Goal: Information Seeking & Learning: Learn about a topic

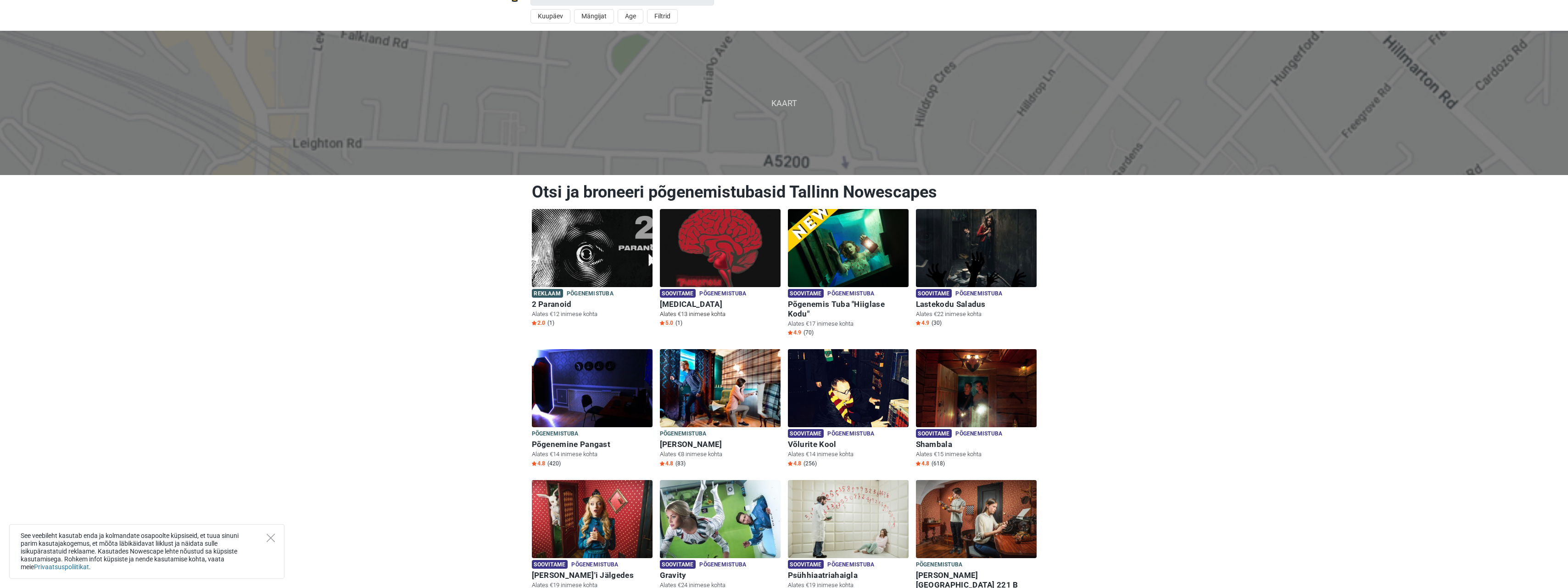
scroll to position [45, 0]
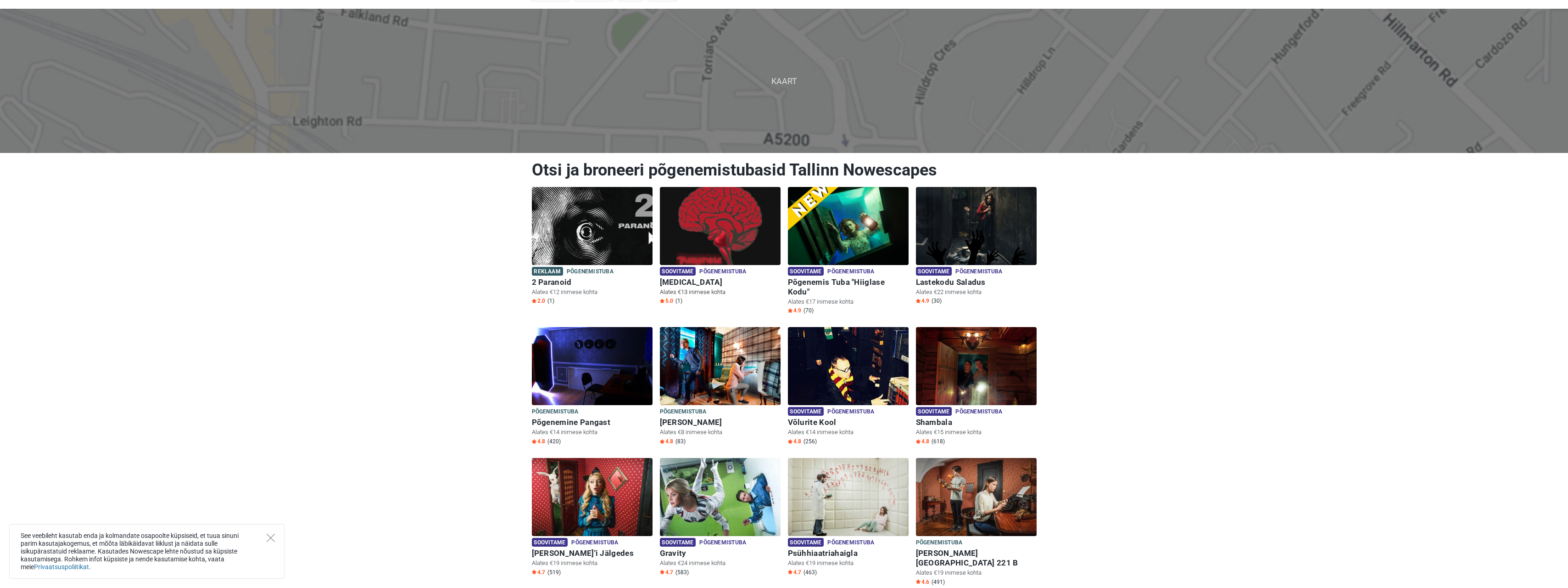
click at [739, 274] on span "Põgenemistuba" at bounding box center [723, 272] width 47 height 10
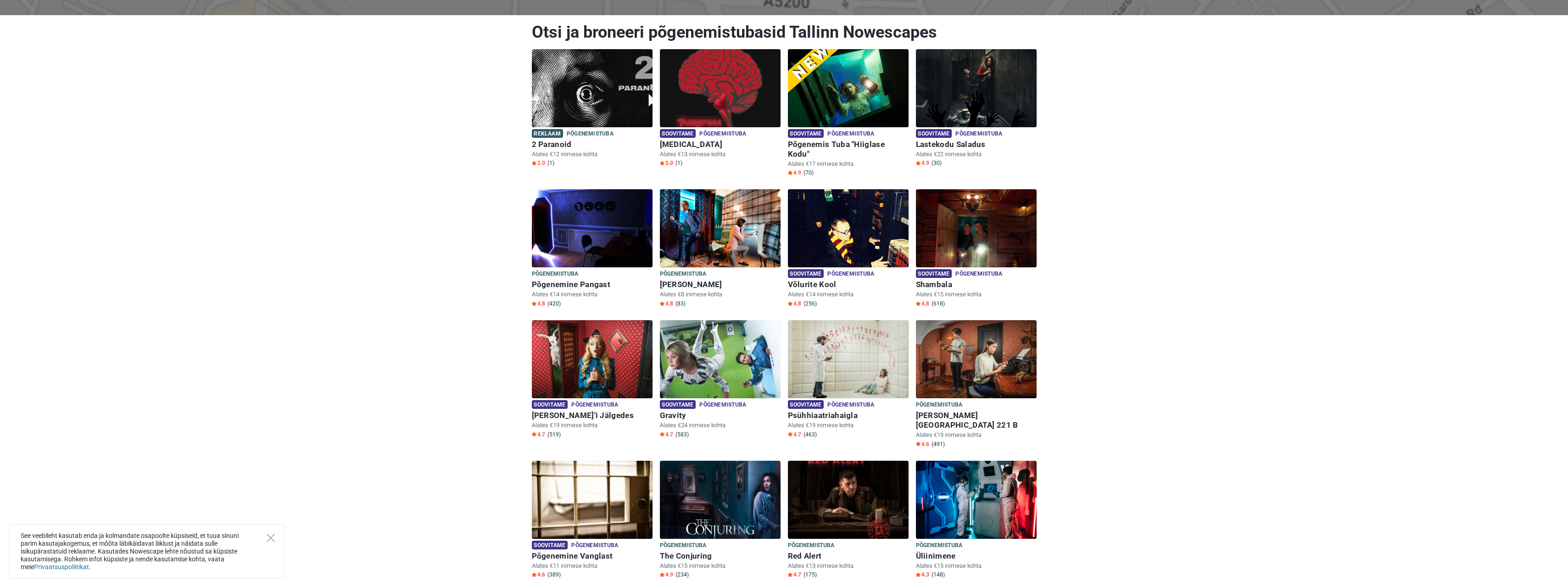
scroll to position [137, 0]
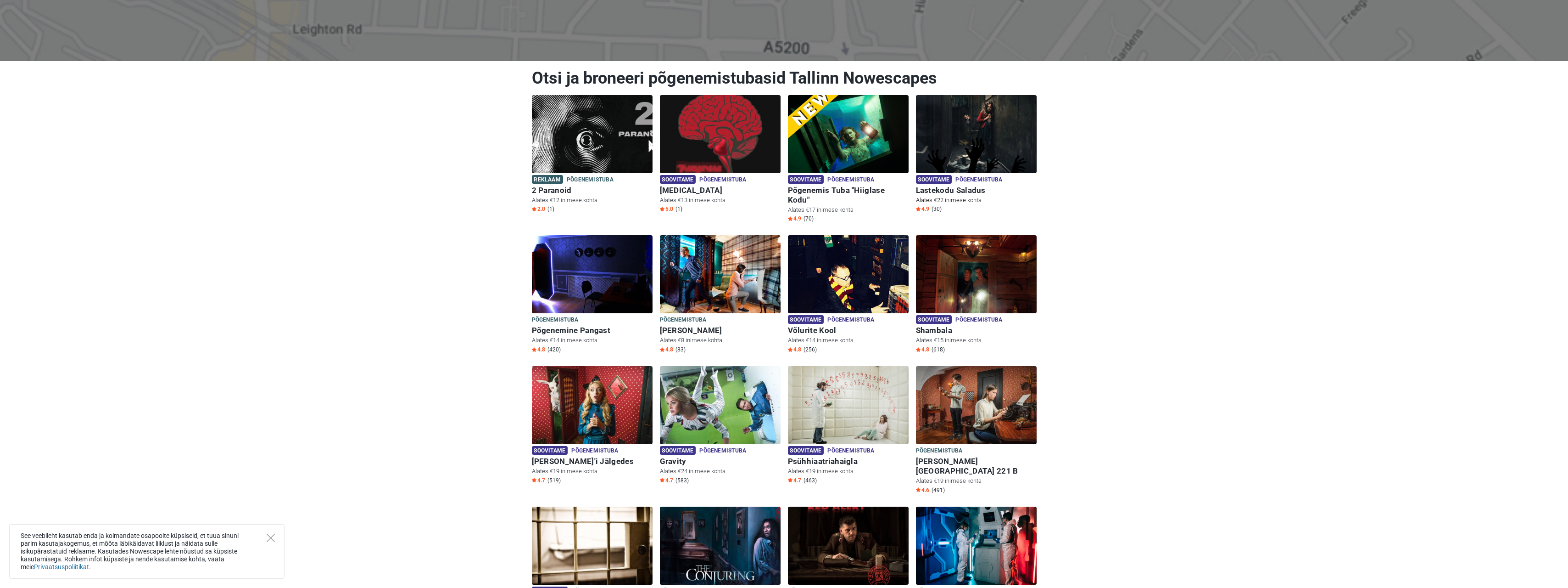
click at [977, 180] on span "Põgenemistuba" at bounding box center [979, 180] width 47 height 10
click at [741, 132] on img at bounding box center [720, 134] width 120 height 78
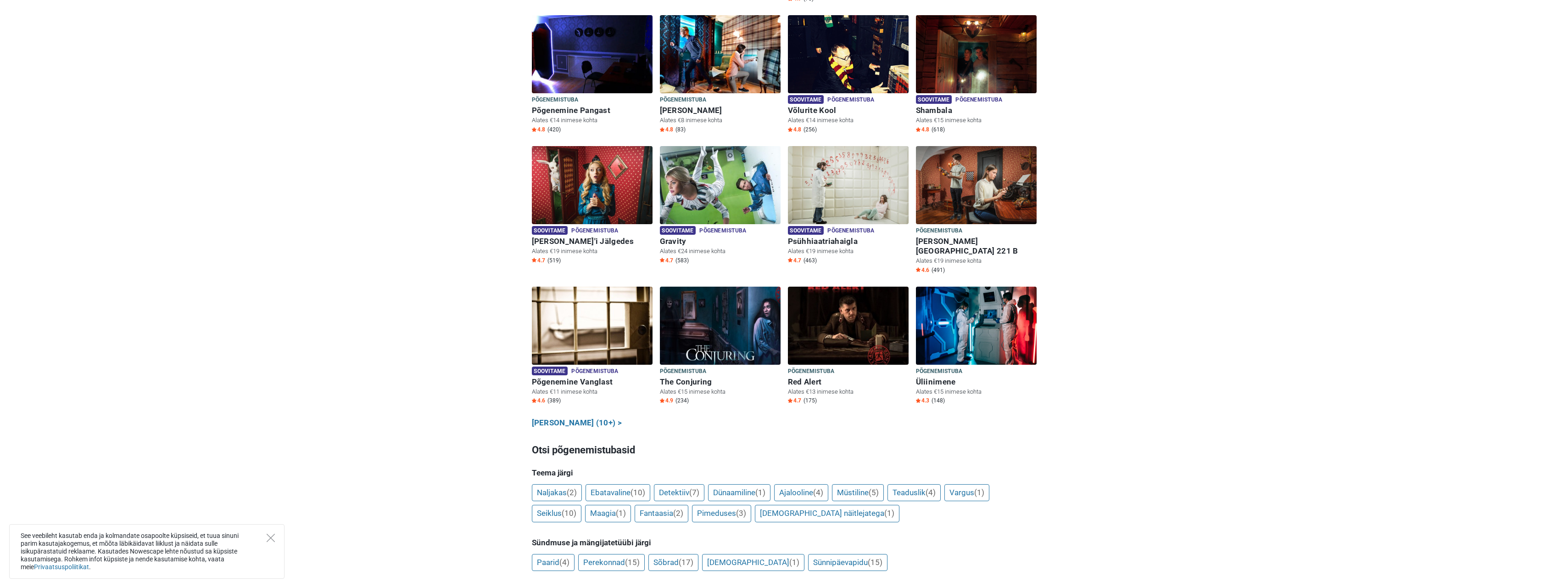
scroll to position [367, 0]
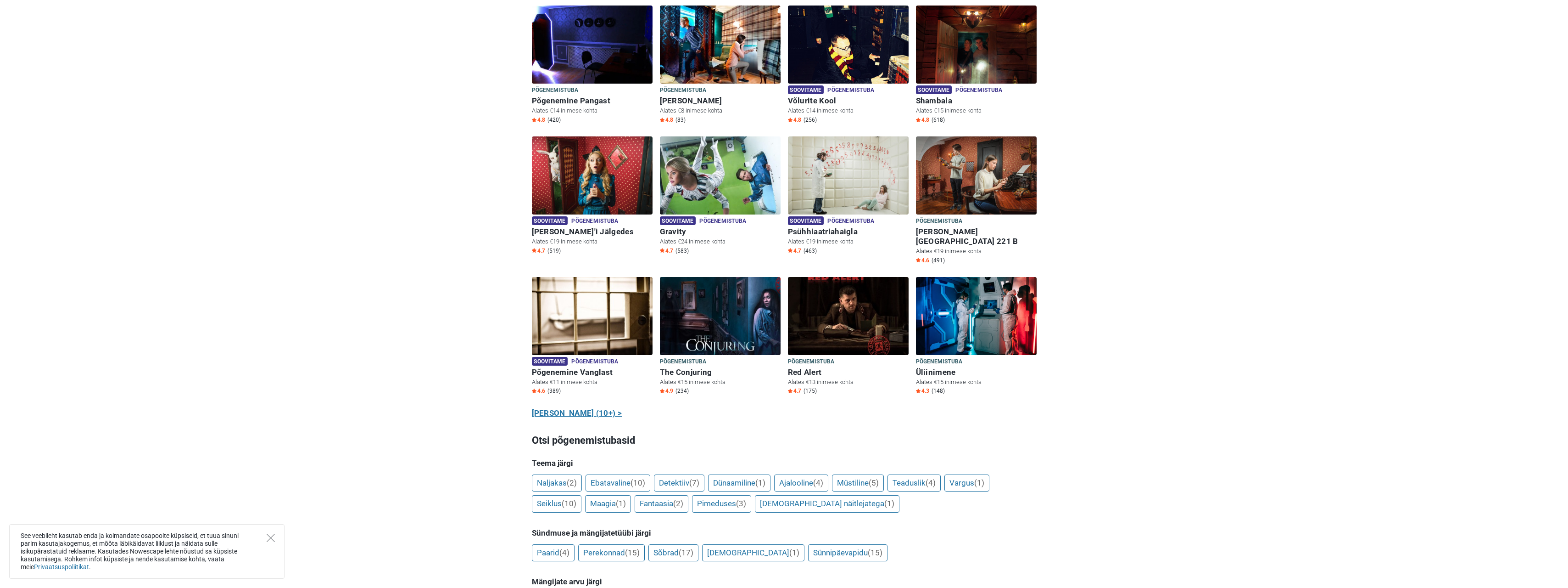
click at [588, 407] on link "Näita kõiki (10+) >" at bounding box center [577, 413] width 90 height 12
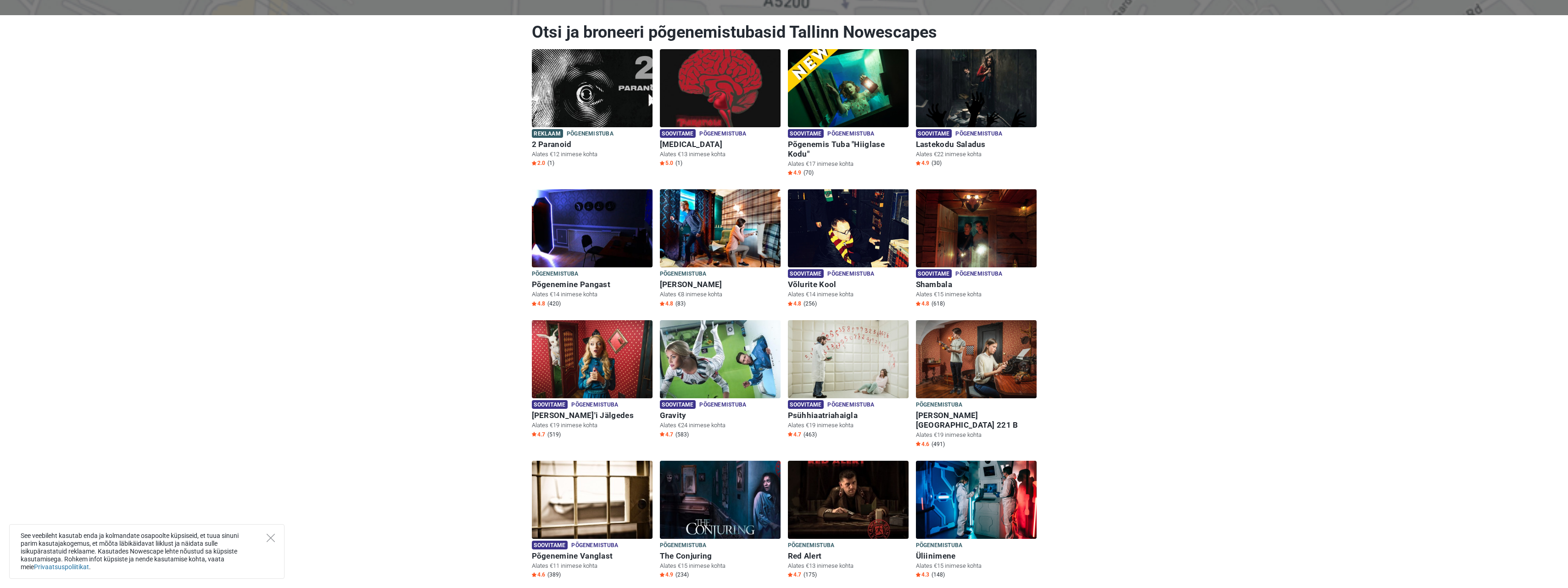
scroll to position [0, 0]
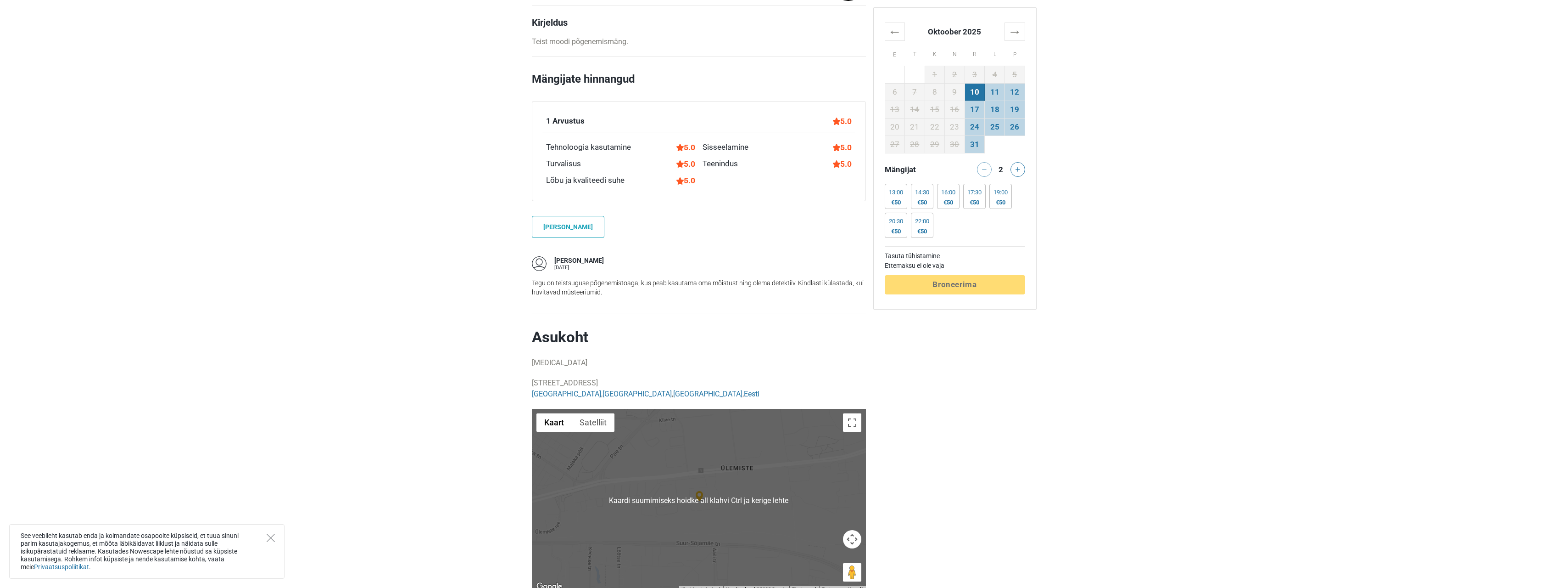
scroll to position [354, 0]
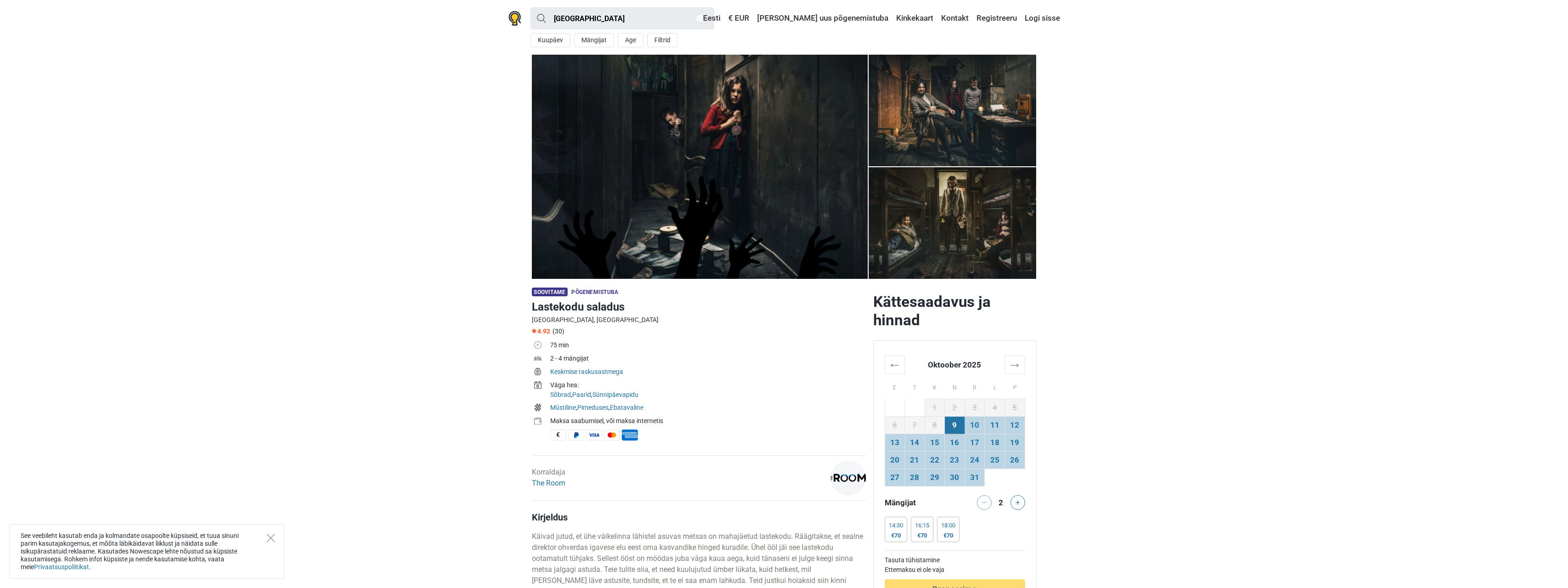
click at [734, 254] on img at bounding box center [700, 167] width 336 height 224
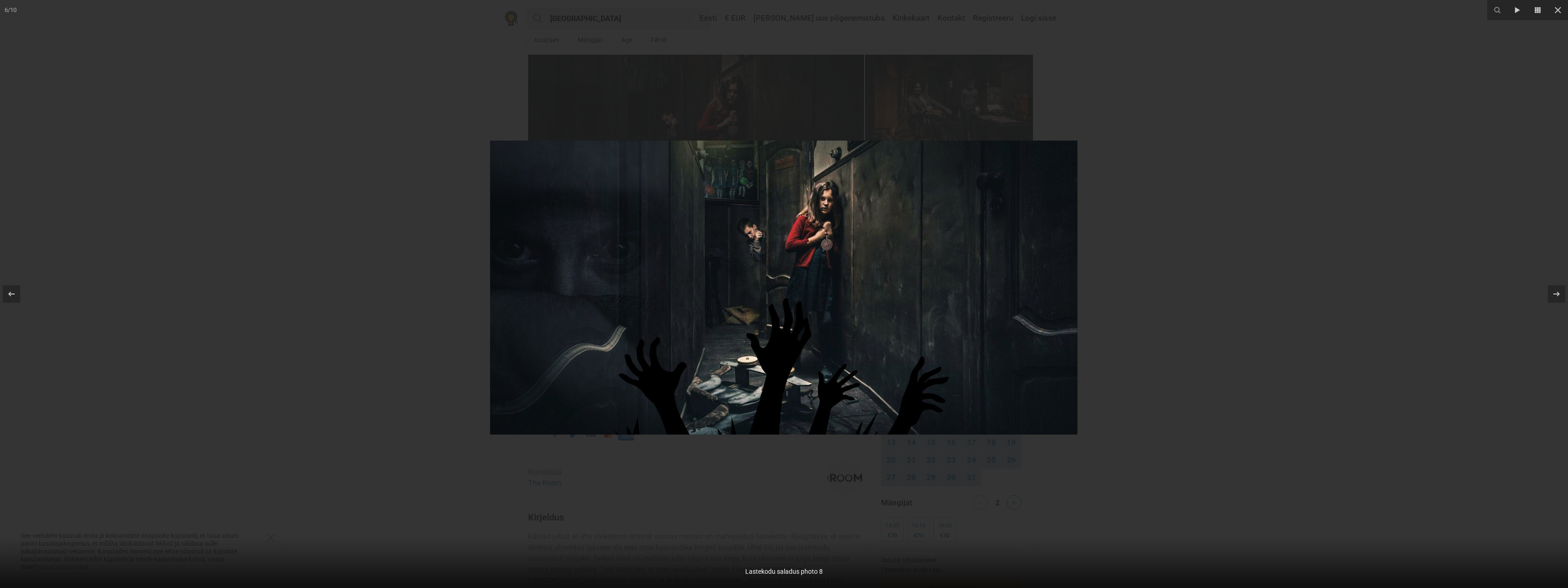
click at [931, 323] on img at bounding box center [784, 287] width 588 height 294
click at [968, 259] on img at bounding box center [784, 287] width 588 height 294
click at [921, 95] on div at bounding box center [784, 294] width 1568 height 588
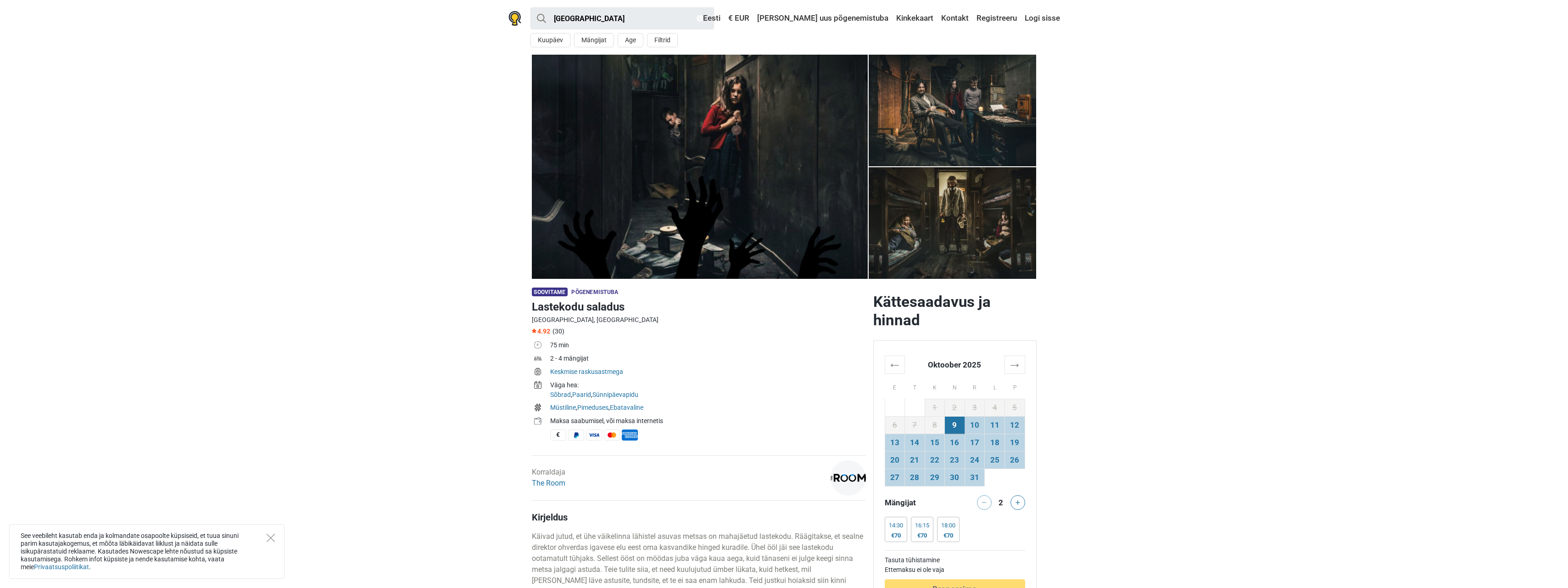
click at [931, 101] on img at bounding box center [952, 110] width 168 height 111
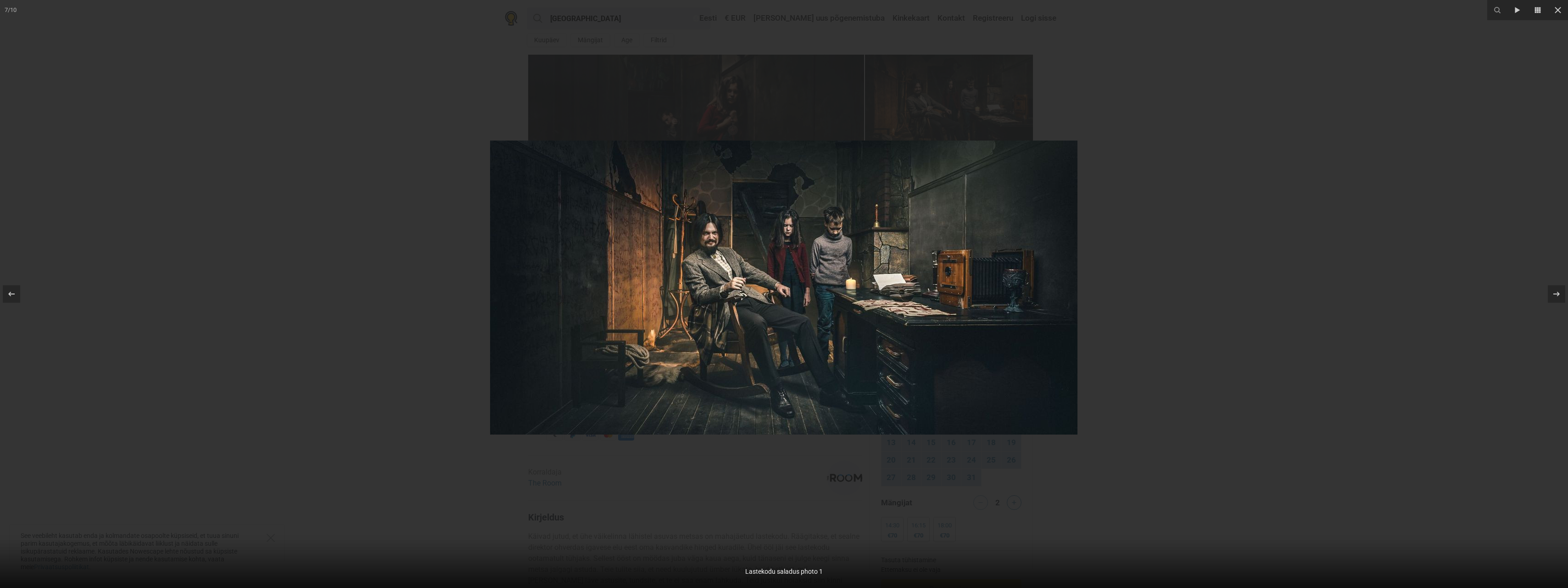
click at [1146, 134] on div at bounding box center [784, 294] width 1568 height 588
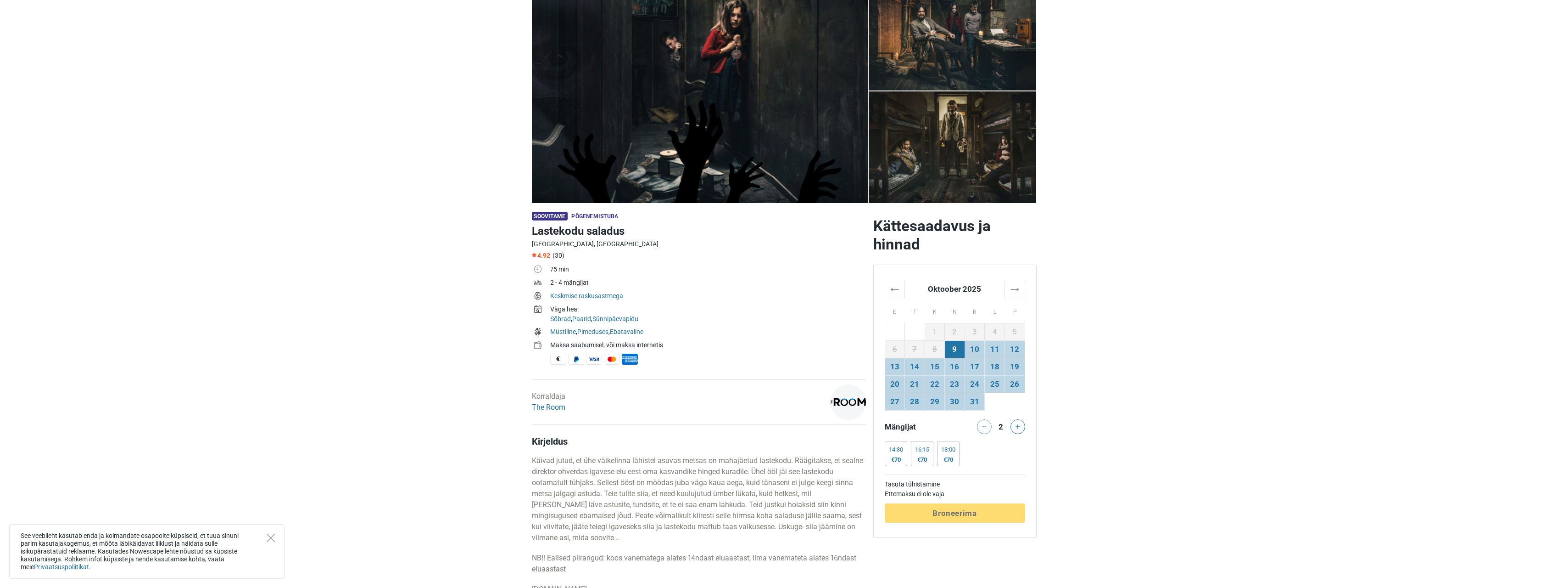
scroll to position [92, 0]
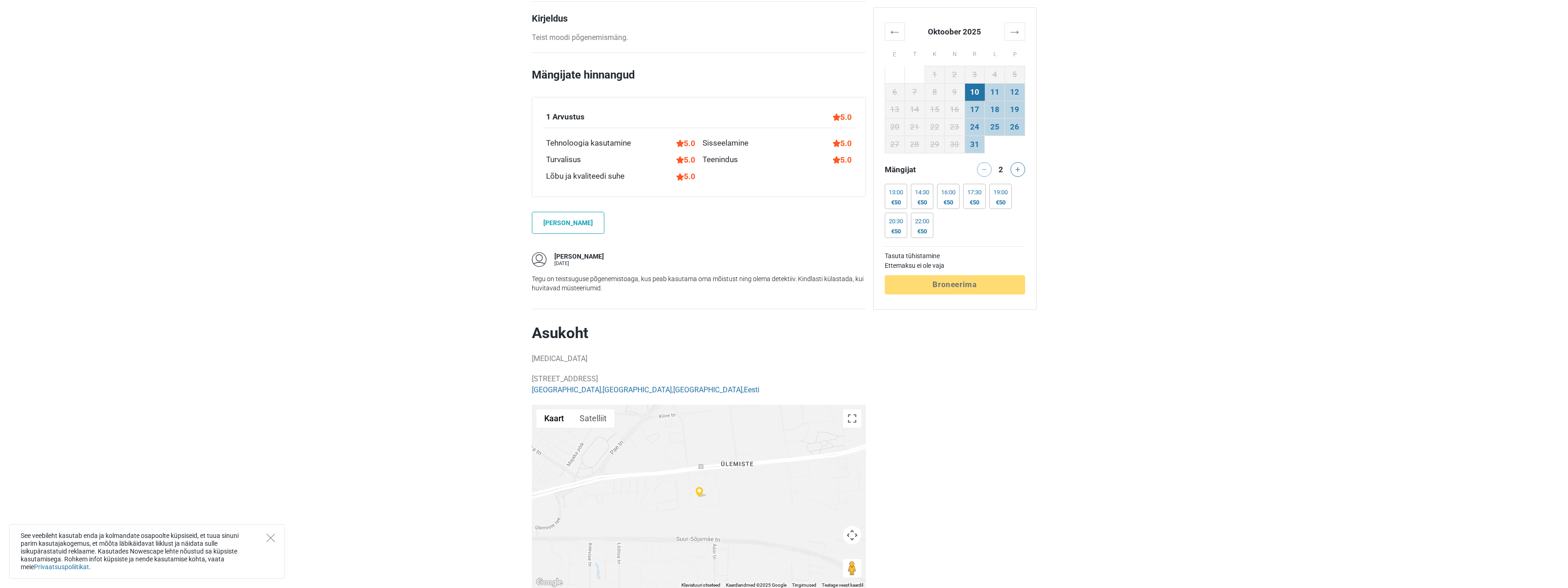
scroll to position [505, 0]
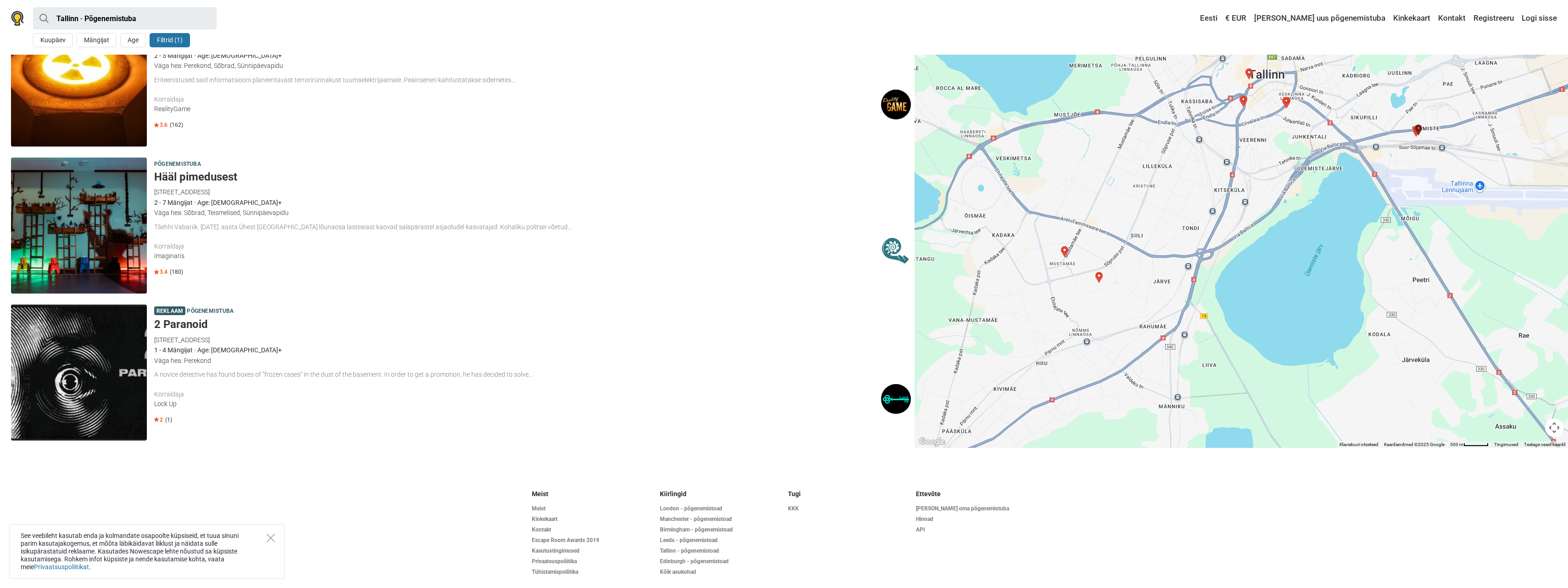
scroll to position [2252, 0]
